Goal: Navigation & Orientation: Find specific page/section

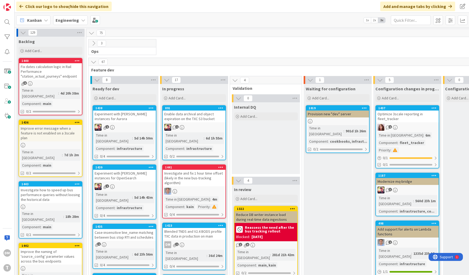
click at [209, 170] on div "Investigate and fix 1 hour time offset (likely in the new bus-tracking algorith…" at bounding box center [194, 178] width 63 height 16
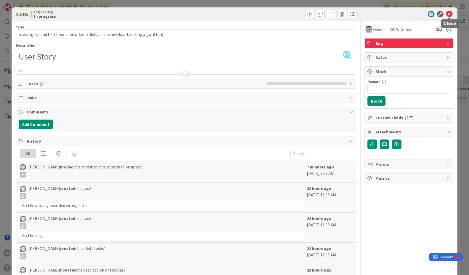
click at [450, 13] on icon at bounding box center [449, 14] width 6 height 6
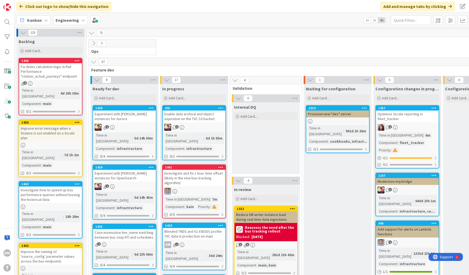
click at [49, 187] on div "Investigate how to speed up bus performance queries without loosing the histori…" at bounding box center [50, 195] width 63 height 16
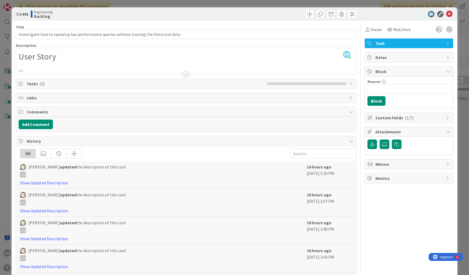
click at [187, 74] on div at bounding box center [186, 74] width 6 height 4
